Goal: Information Seeking & Learning: Find specific fact

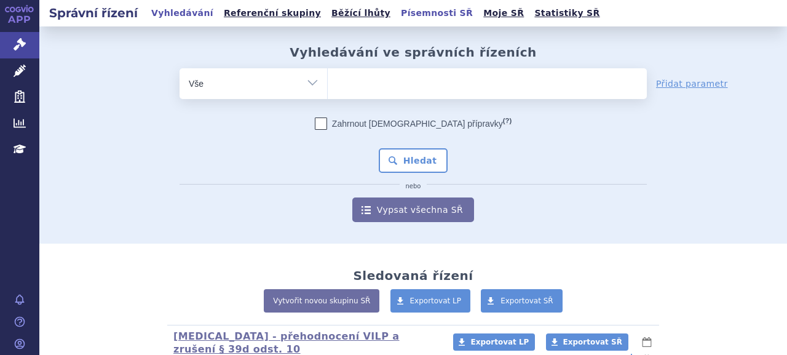
click at [397, 17] on link "Písemnosti SŘ" at bounding box center [436, 13] width 79 height 17
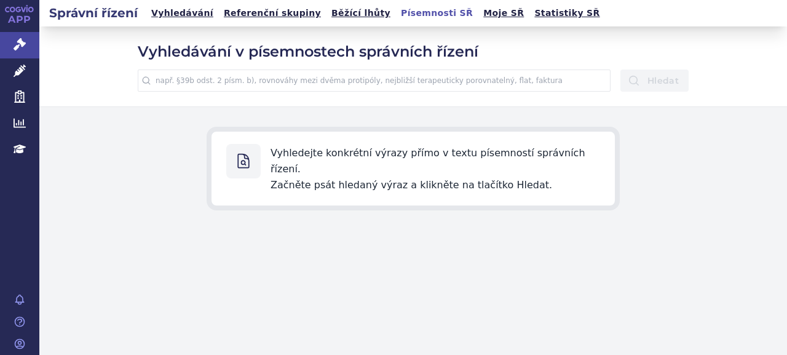
click at [365, 84] on input "text" at bounding box center [374, 80] width 473 height 22
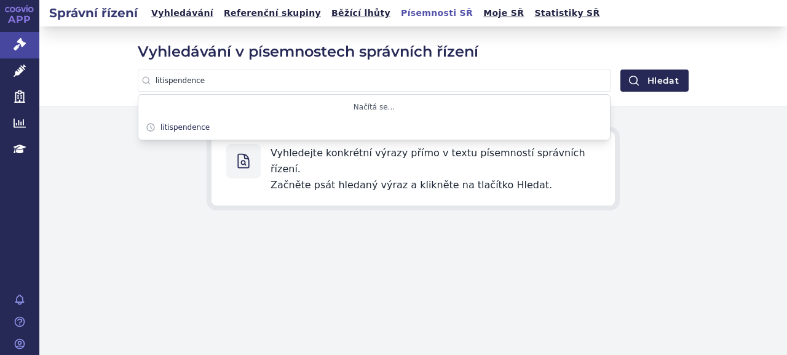
type input "litispendence"
click at [621, 69] on button "Hledat" at bounding box center [655, 80] width 68 height 22
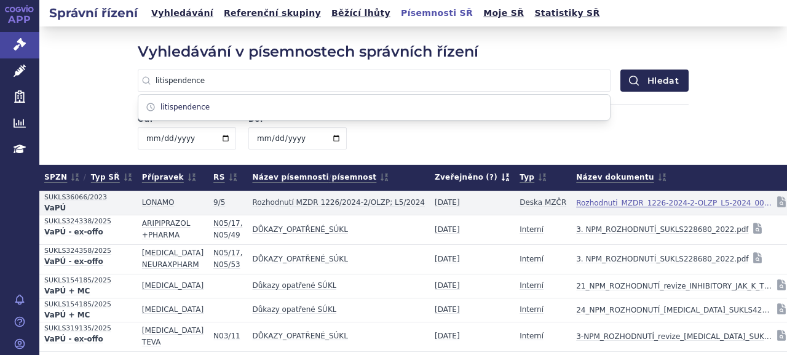
click at [576, 205] on link "Rozhodnuti_MZDR_1226-2024-2-OLZP_L5-2024_003.pdf" at bounding box center [674, 202] width 197 height 17
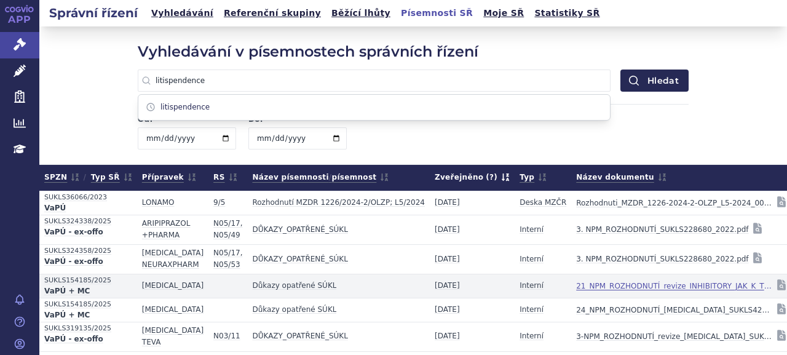
click at [625, 287] on link "21_NPM_ROZHODNUTÍ_revize_INHIBITORY_JAK_K_TERAPII_RA_SUKLS274309_2022.pdf" at bounding box center [674, 285] width 197 height 17
